Goal: Leave review/rating

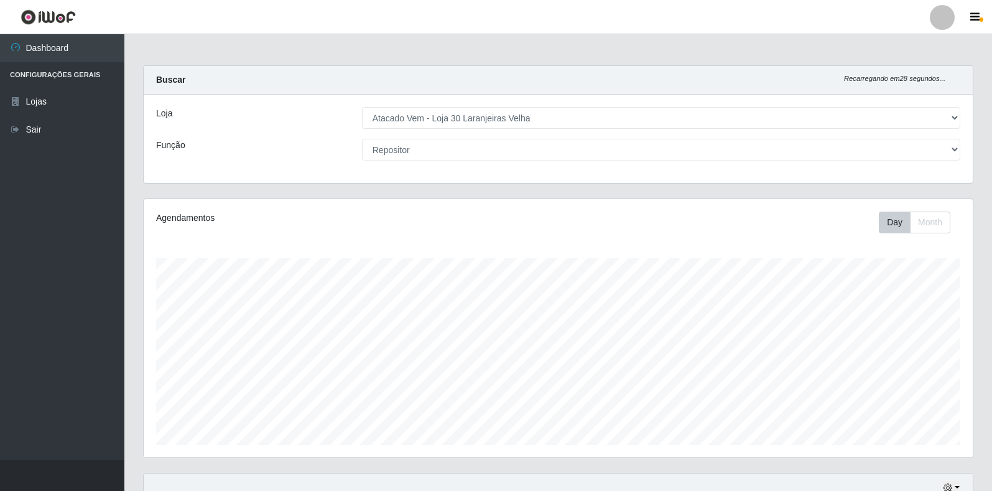
select select "495"
select select "24"
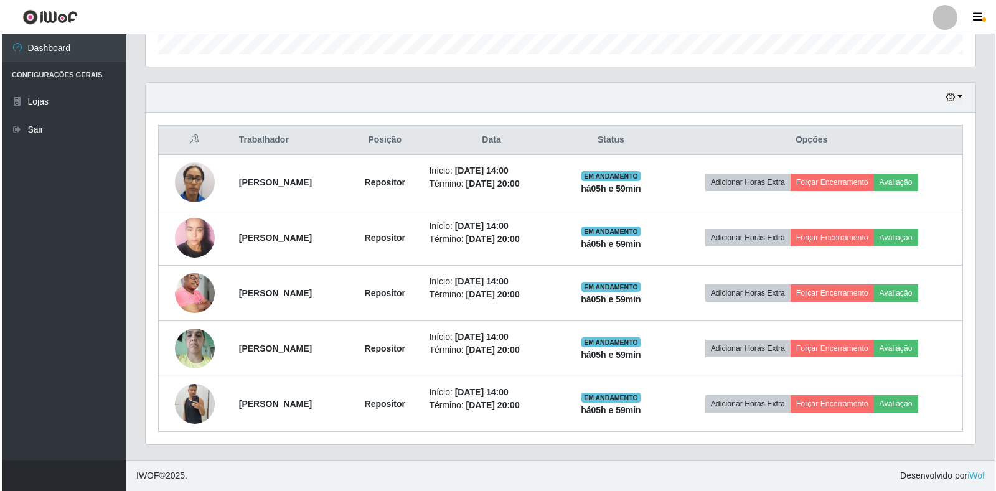
scroll to position [258, 829]
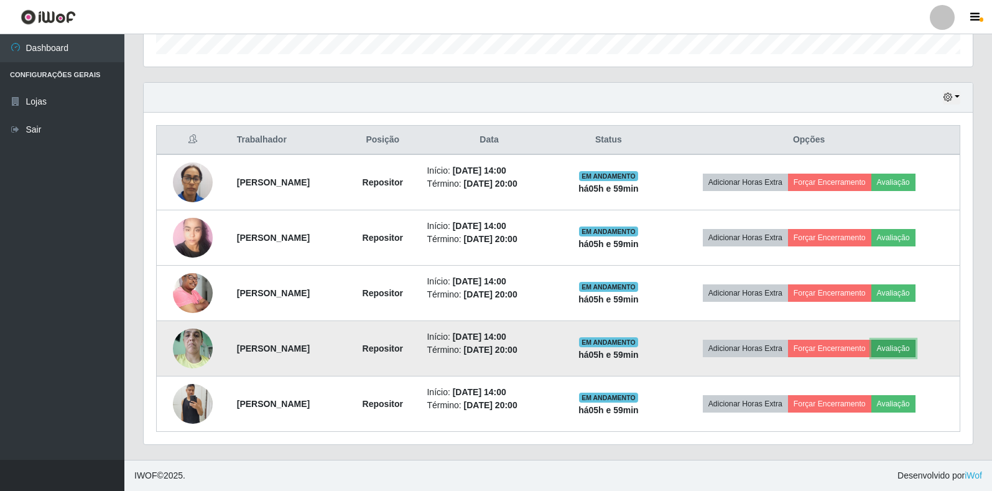
click at [904, 350] on button "Avaliação" at bounding box center [894, 348] width 44 height 17
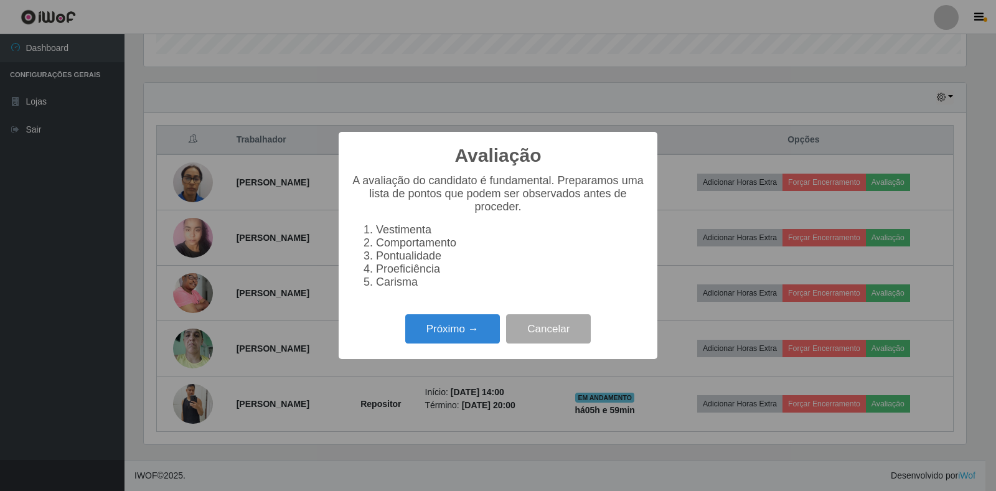
scroll to position [258, 822]
click at [465, 331] on button "Próximo →" at bounding box center [452, 328] width 95 height 29
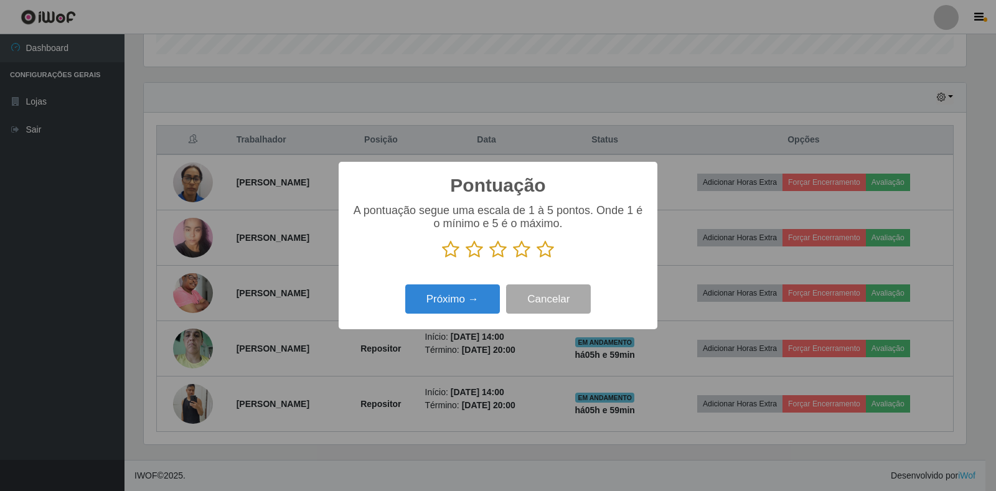
click at [544, 250] on icon at bounding box center [544, 249] width 17 height 19
click at [536, 259] on input "radio" at bounding box center [536, 259] width 0 height 0
click at [451, 289] on button "Próximo →" at bounding box center [452, 298] width 95 height 29
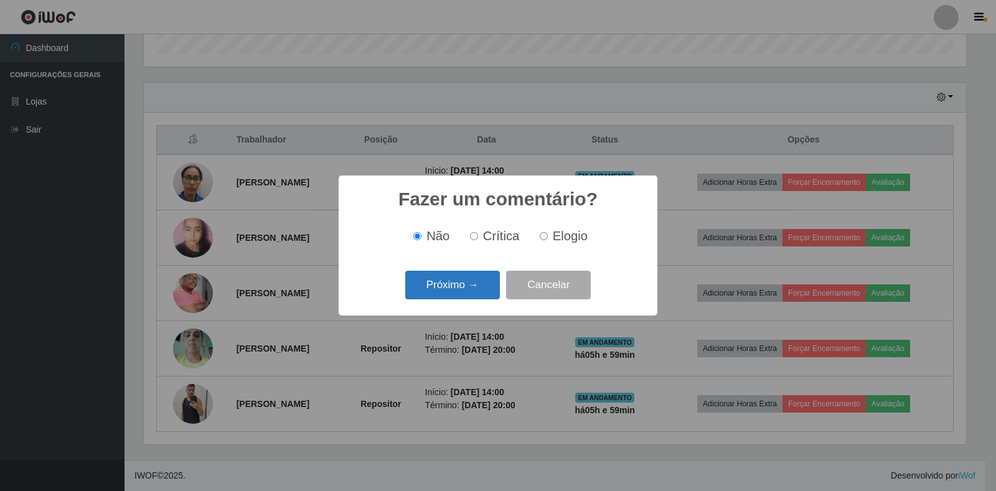
click at [451, 289] on button "Próximo →" at bounding box center [452, 285] width 95 height 29
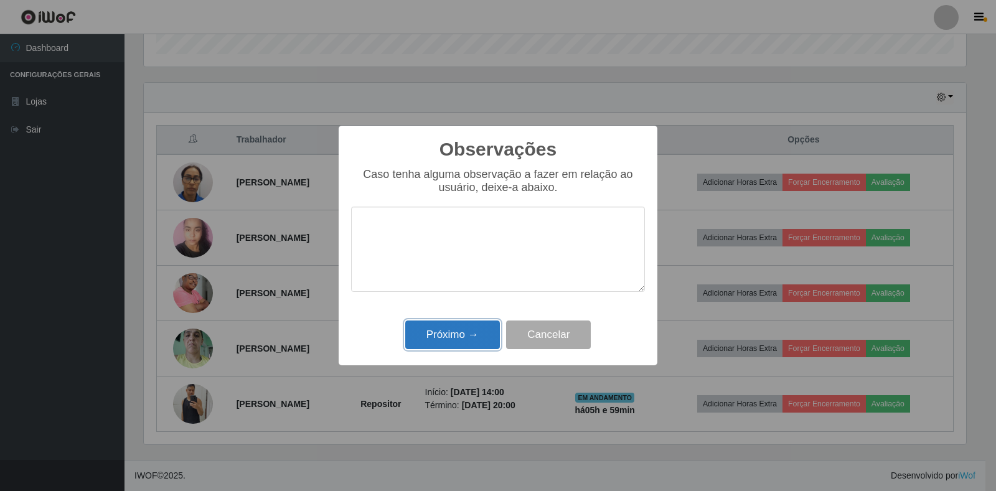
click at [452, 332] on button "Próximo →" at bounding box center [452, 334] width 95 height 29
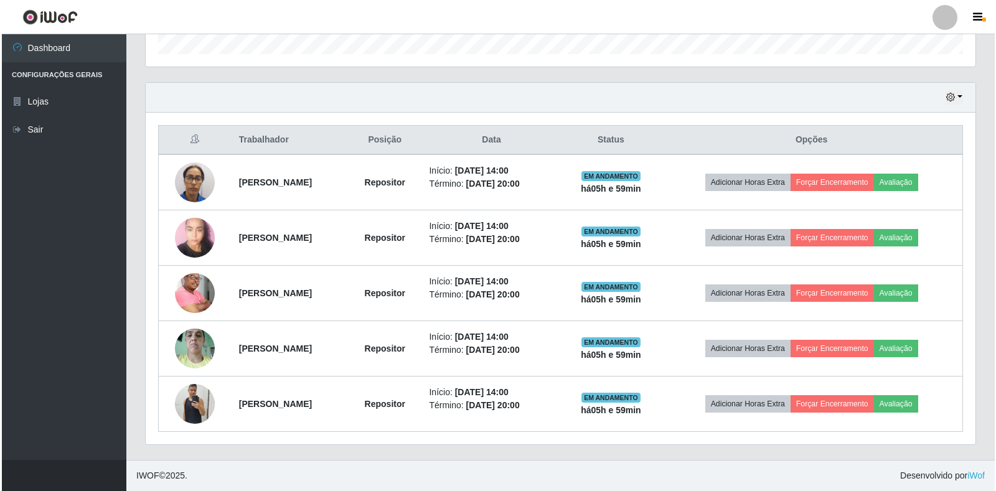
scroll to position [258, 829]
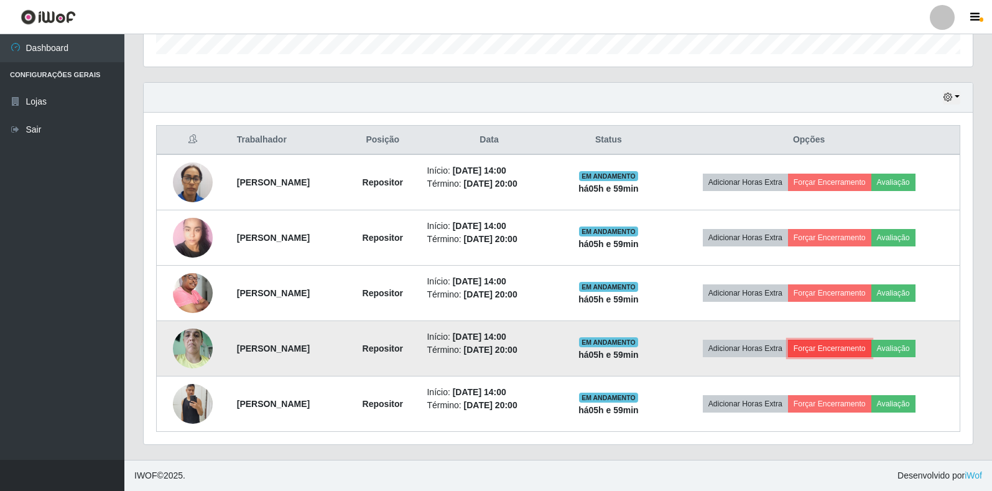
click at [829, 349] on button "Forçar Encerramento" at bounding box center [829, 348] width 83 height 17
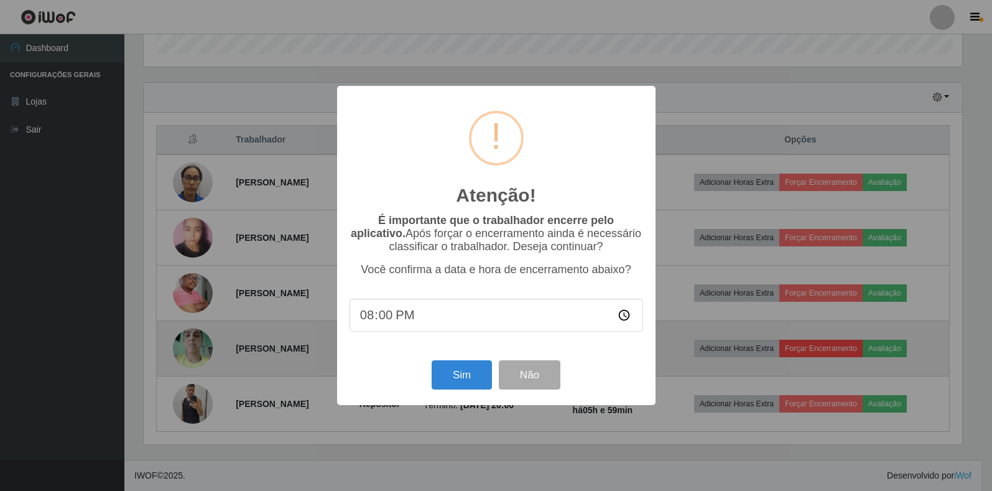
scroll to position [258, 822]
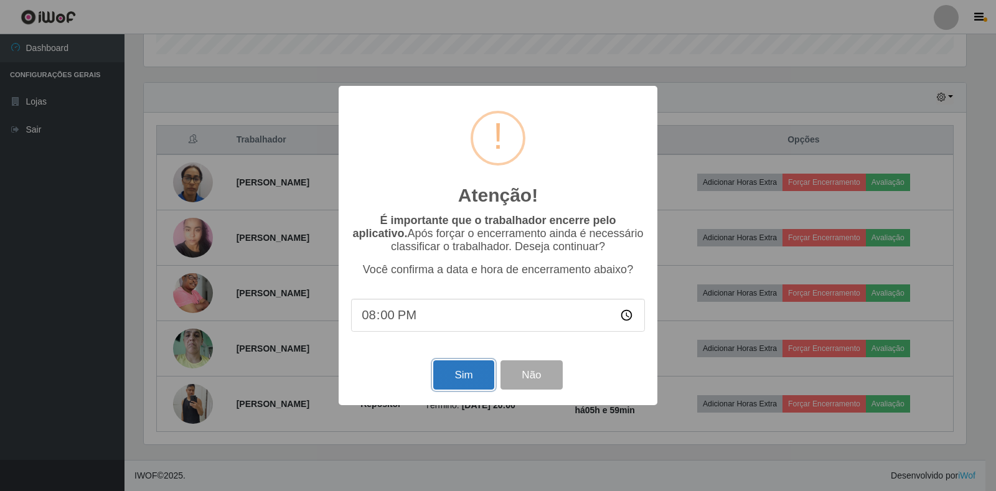
click at [462, 383] on button "Sim" at bounding box center [463, 374] width 60 height 29
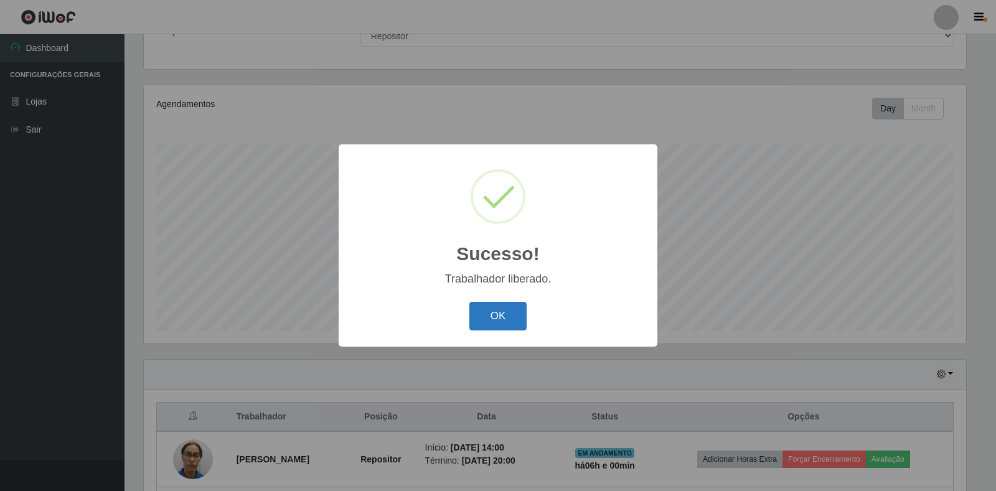
click at [471, 322] on button "OK" at bounding box center [498, 316] width 58 height 29
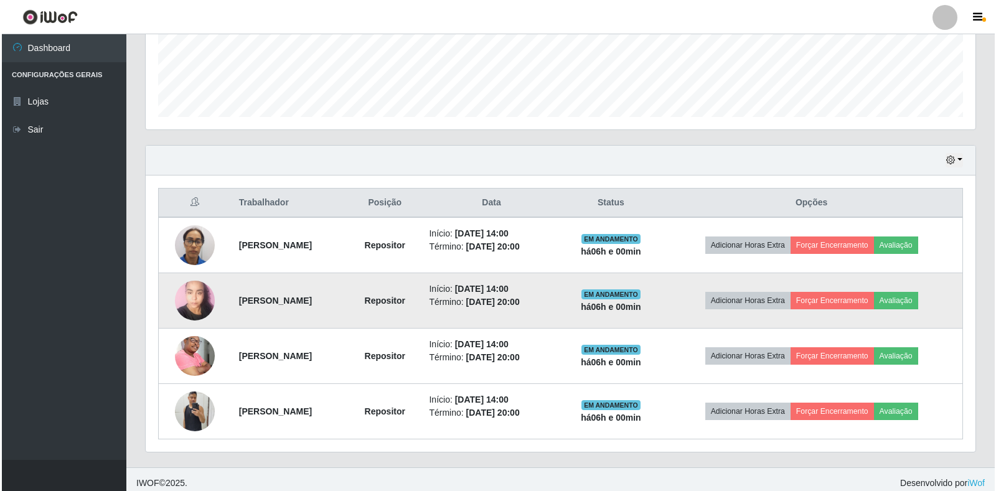
scroll to position [335, 0]
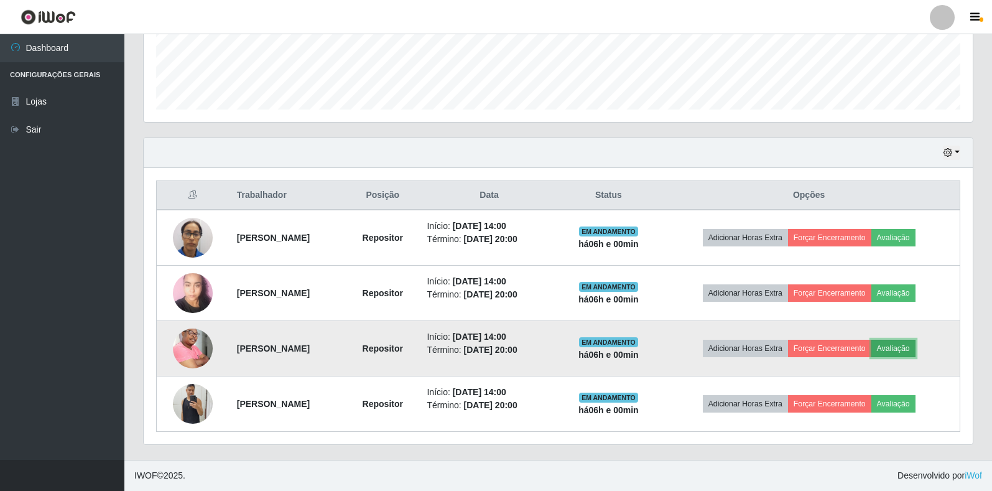
click at [901, 344] on button "Avaliação" at bounding box center [894, 348] width 44 height 17
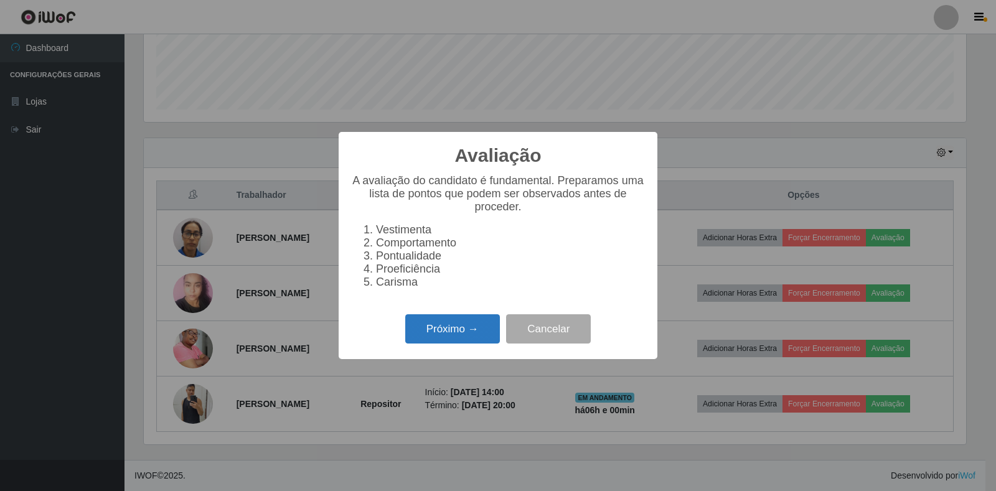
click at [465, 338] on button "Próximo →" at bounding box center [452, 328] width 95 height 29
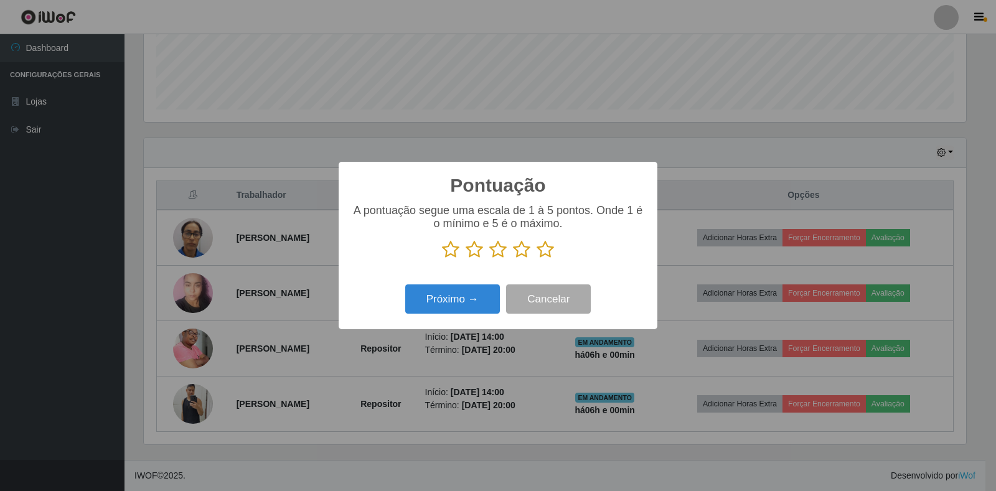
click at [548, 251] on icon at bounding box center [544, 249] width 17 height 19
click at [536, 259] on input "radio" at bounding box center [536, 259] width 0 height 0
click at [433, 298] on button "Próximo →" at bounding box center [452, 298] width 95 height 29
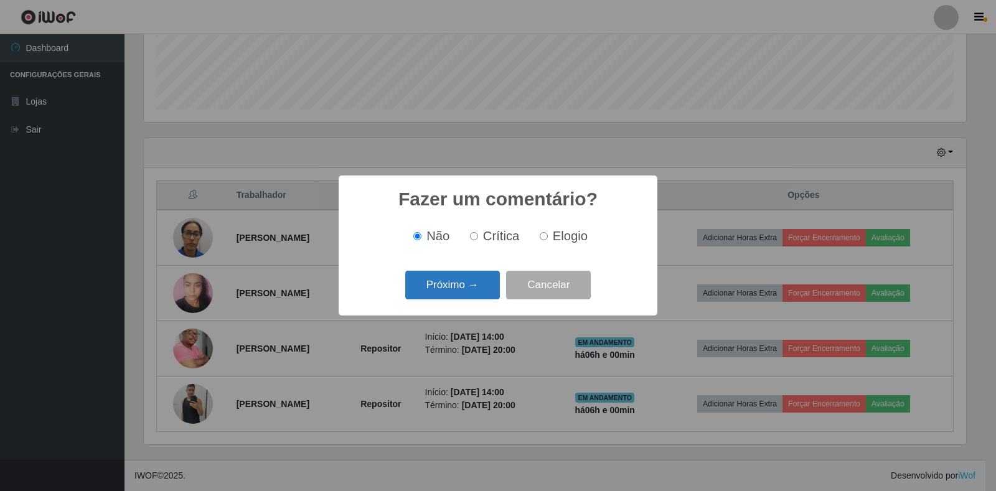
click at [437, 283] on button "Próximo →" at bounding box center [452, 285] width 95 height 29
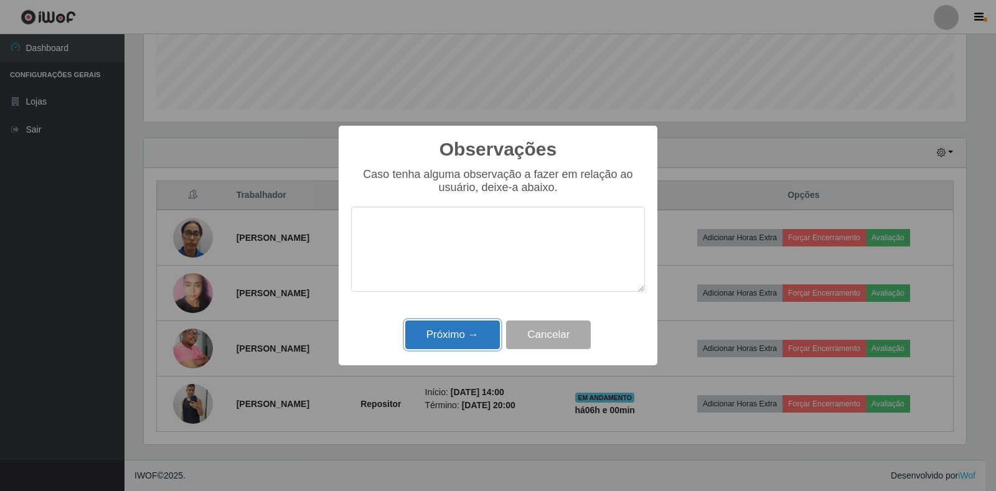
click at [456, 342] on button "Próximo →" at bounding box center [452, 334] width 95 height 29
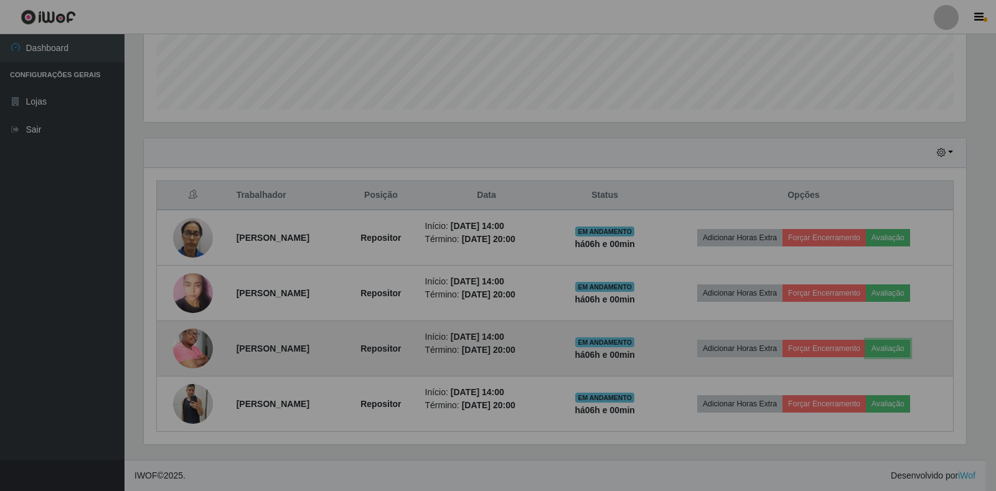
scroll to position [258, 829]
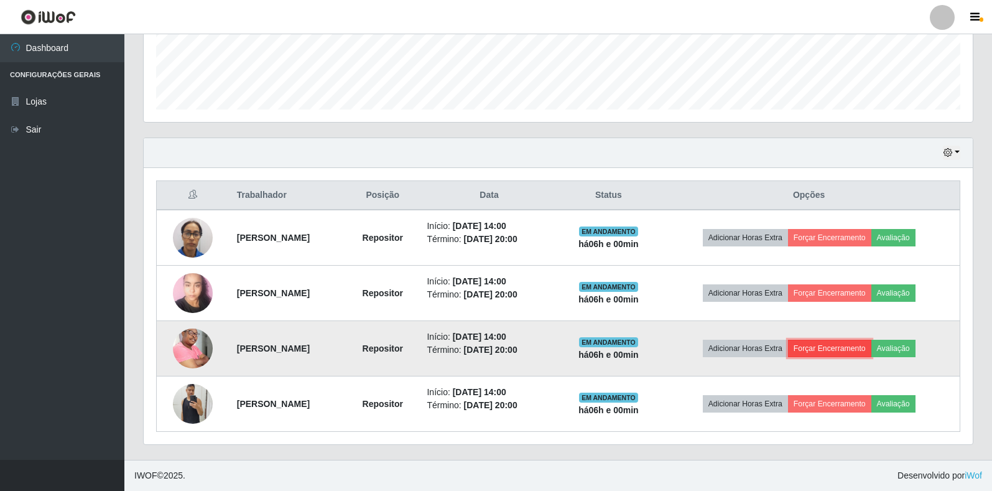
click at [825, 345] on button "Forçar Encerramento" at bounding box center [829, 348] width 83 height 17
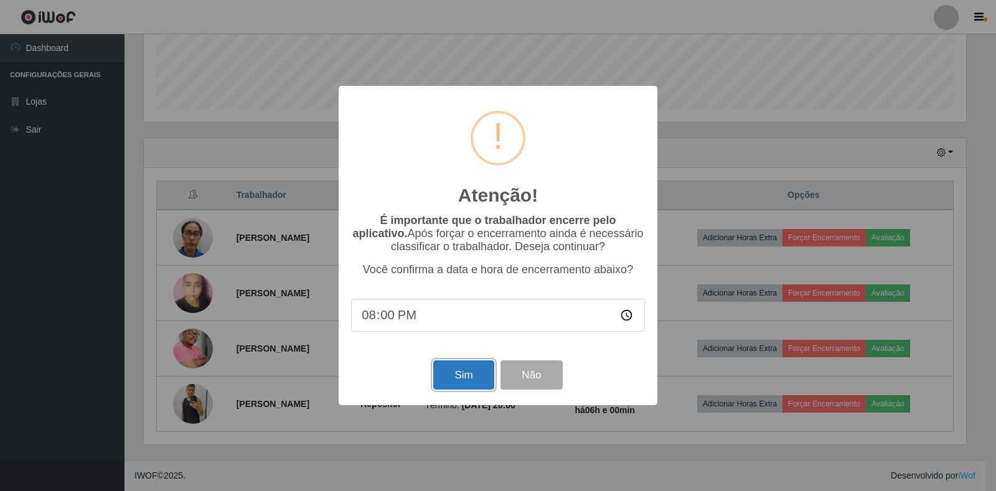
click at [464, 378] on button "Sim" at bounding box center [463, 374] width 60 height 29
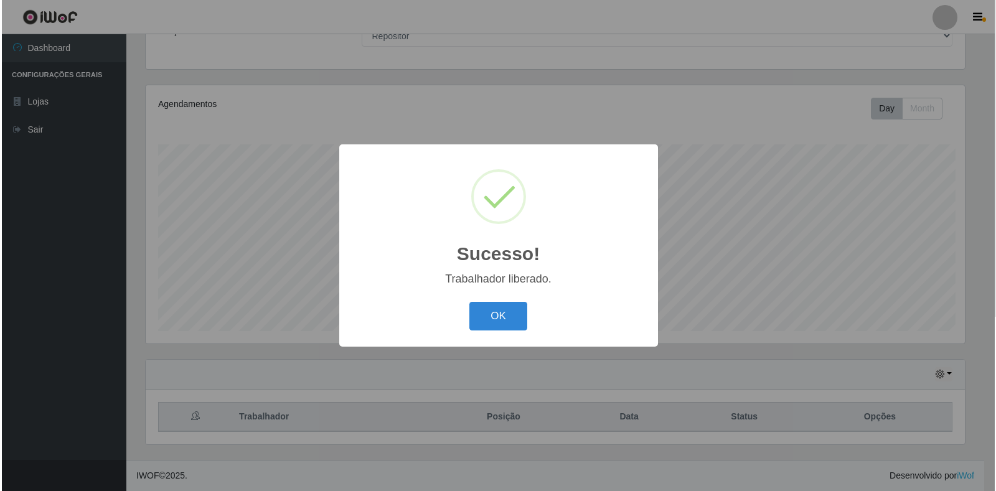
scroll to position [0, 0]
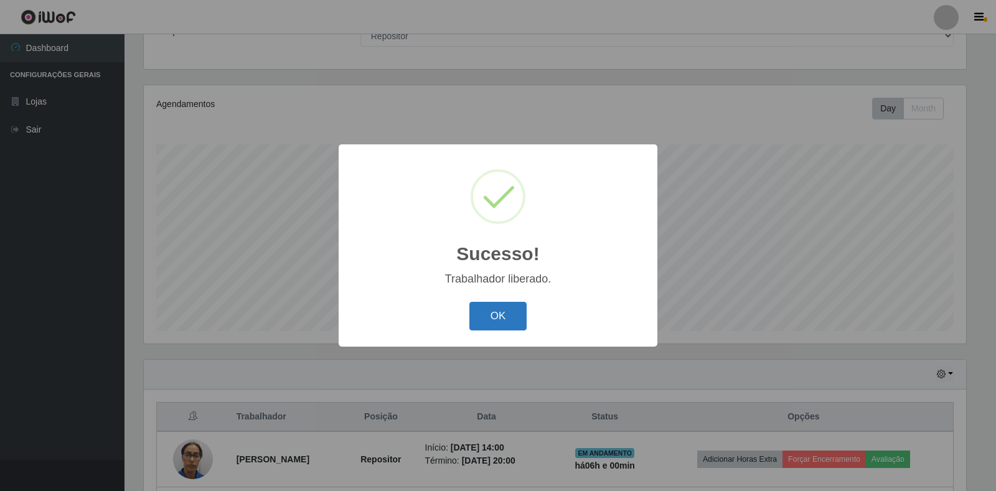
click at [494, 322] on button "OK" at bounding box center [498, 316] width 58 height 29
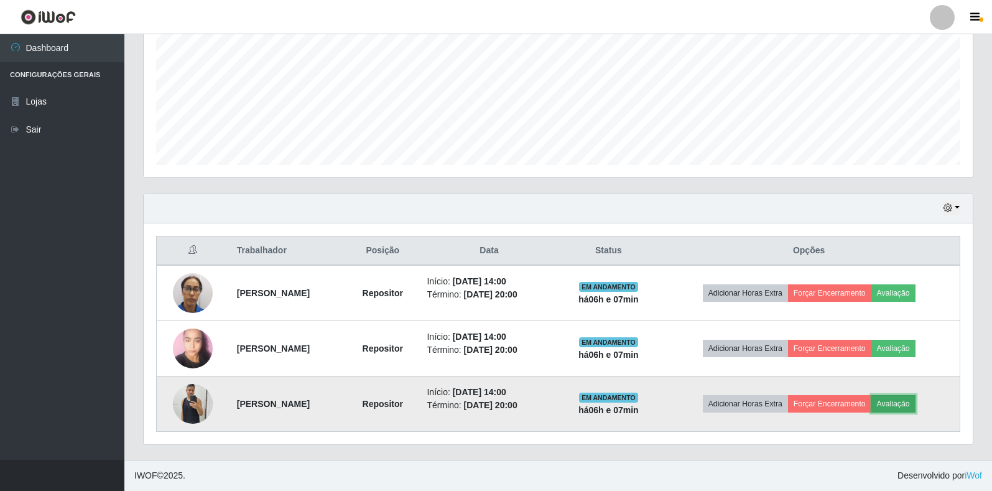
click at [903, 401] on button "Avaliação" at bounding box center [894, 403] width 44 height 17
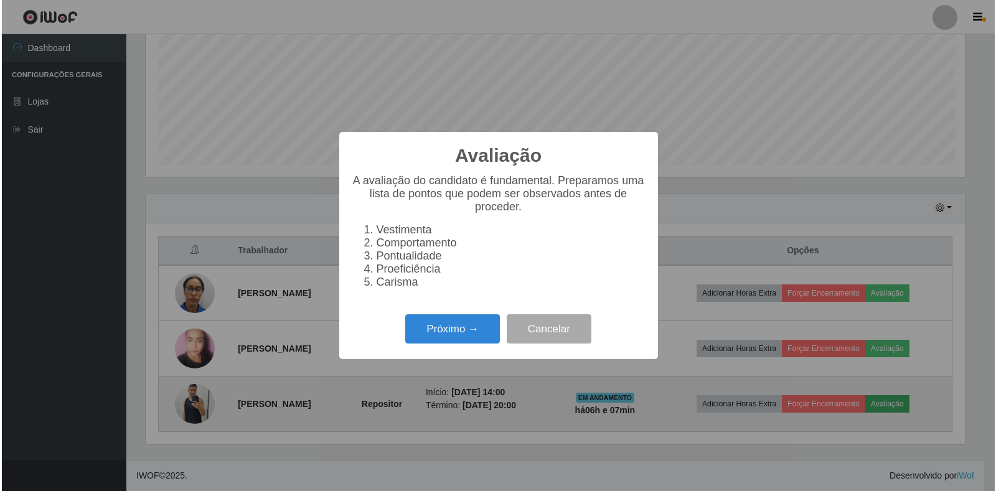
scroll to position [258, 822]
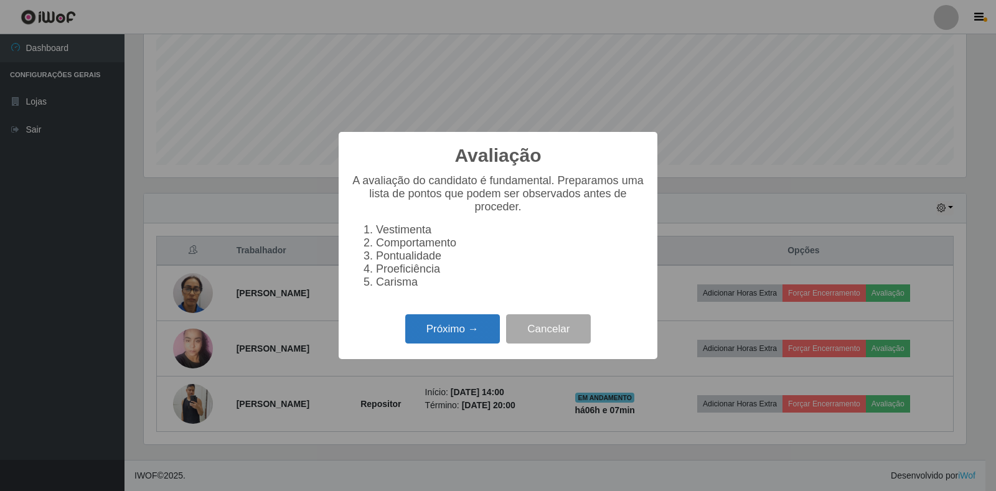
click at [450, 334] on button "Próximo →" at bounding box center [452, 328] width 95 height 29
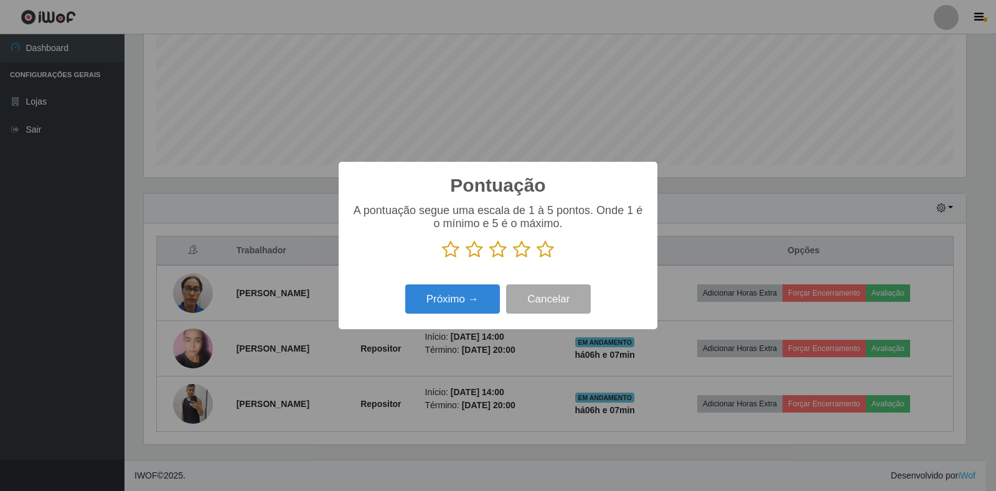
scroll to position [621969, 621406]
click at [541, 247] on icon at bounding box center [544, 249] width 17 height 19
click at [536, 259] on input "radio" at bounding box center [536, 259] width 0 height 0
click at [474, 307] on button "Próximo →" at bounding box center [452, 298] width 95 height 29
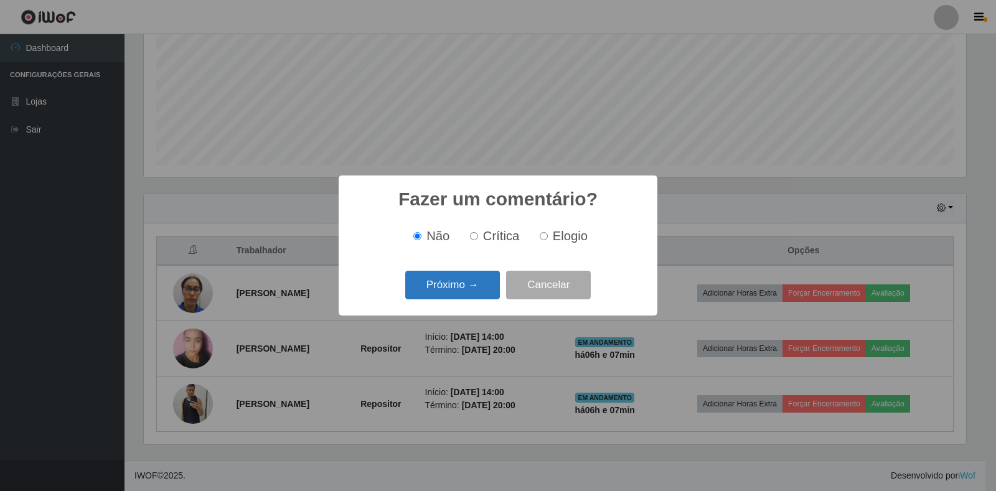
click at [480, 281] on button "Próximo →" at bounding box center [452, 285] width 95 height 29
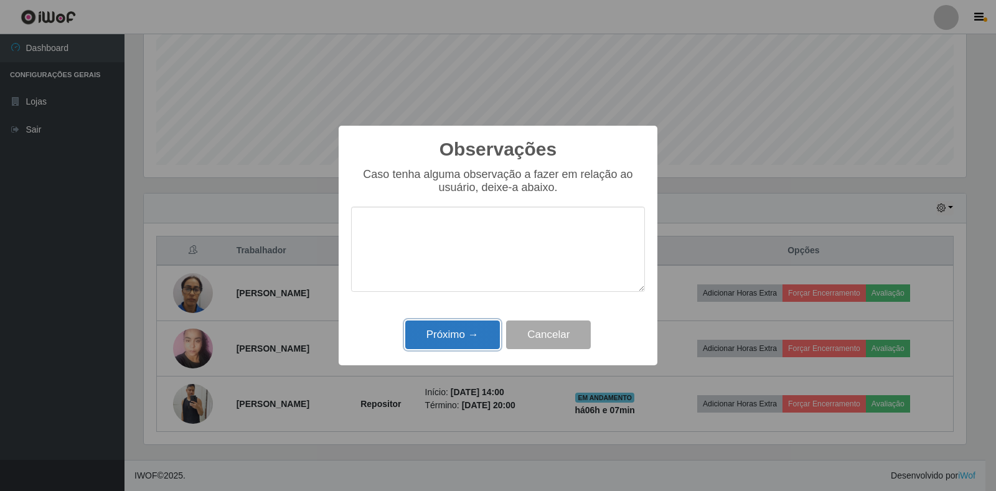
click at [474, 347] on button "Próximo →" at bounding box center [452, 334] width 95 height 29
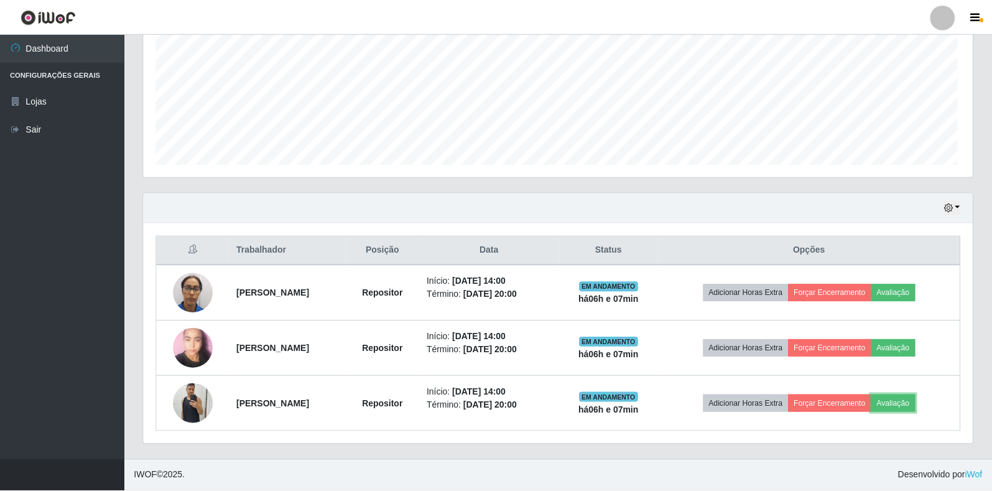
scroll to position [258, 829]
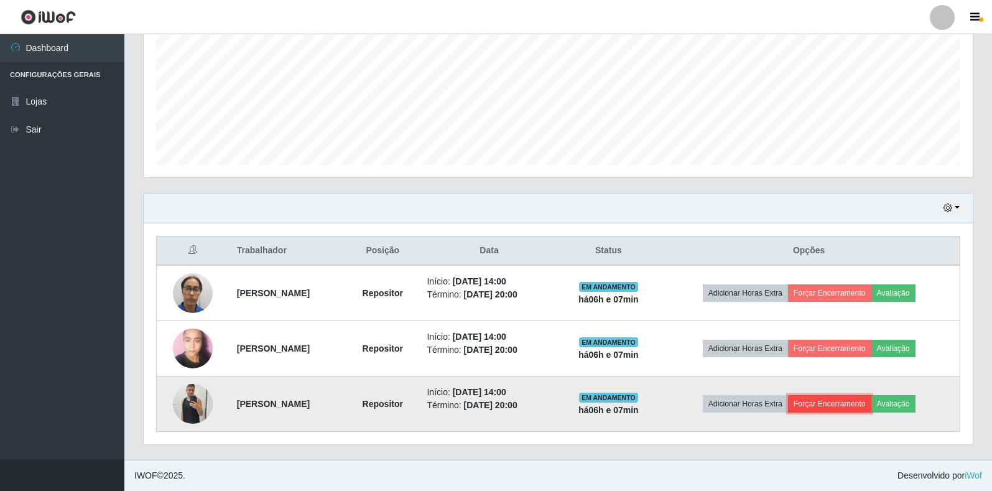
click at [861, 409] on button "Forçar Encerramento" at bounding box center [829, 403] width 83 height 17
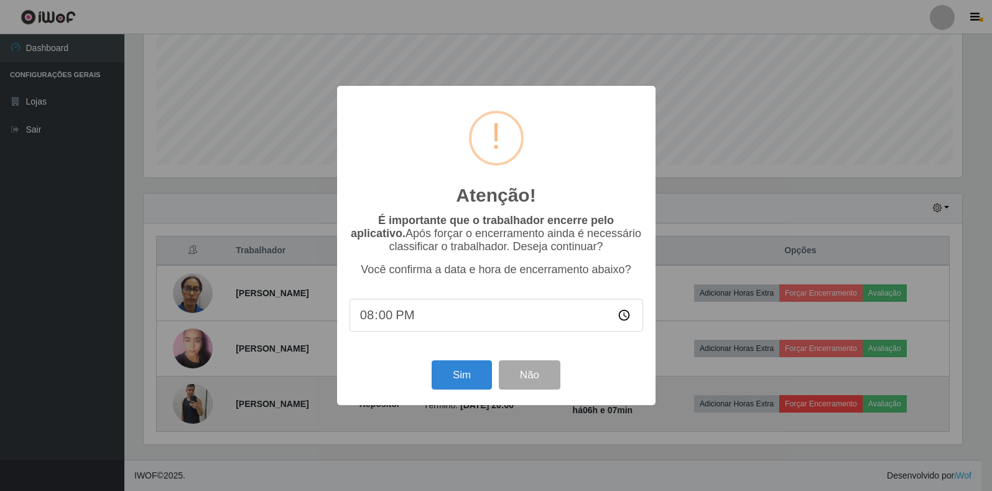
scroll to position [258, 822]
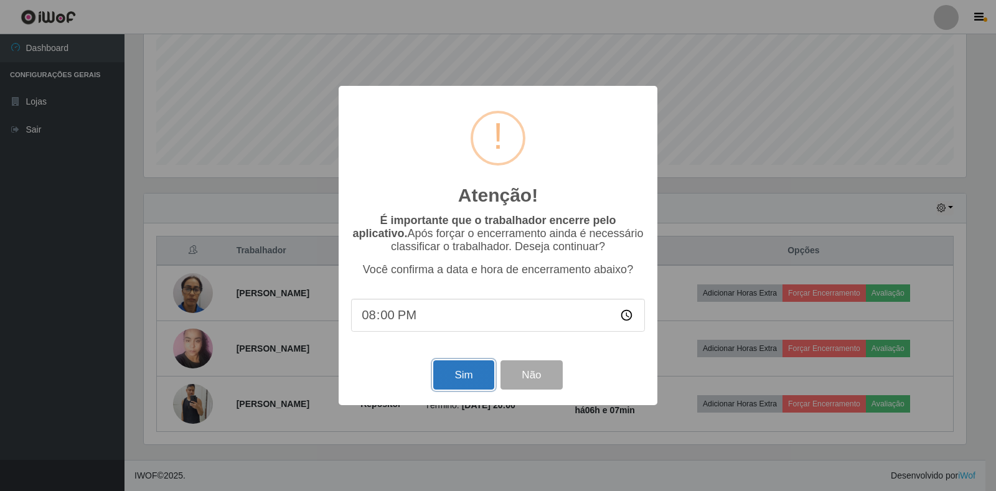
click at [478, 375] on button "Sim" at bounding box center [463, 374] width 60 height 29
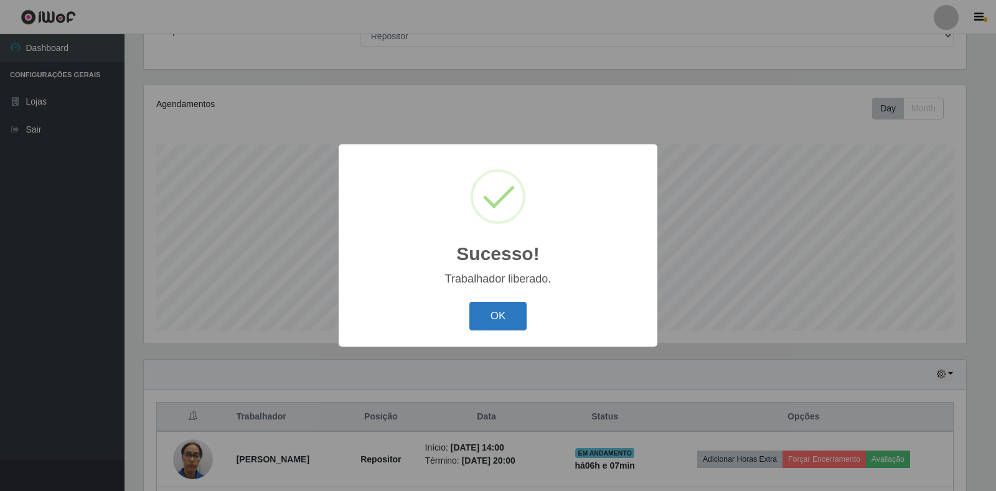
click at [494, 317] on button "OK" at bounding box center [498, 316] width 58 height 29
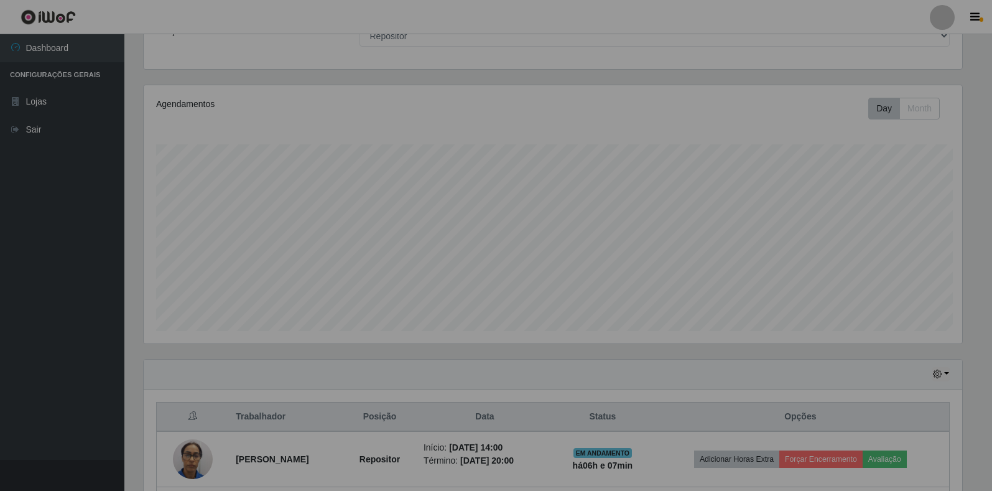
scroll to position [258, 829]
